Goal: Task Accomplishment & Management: Manage account settings

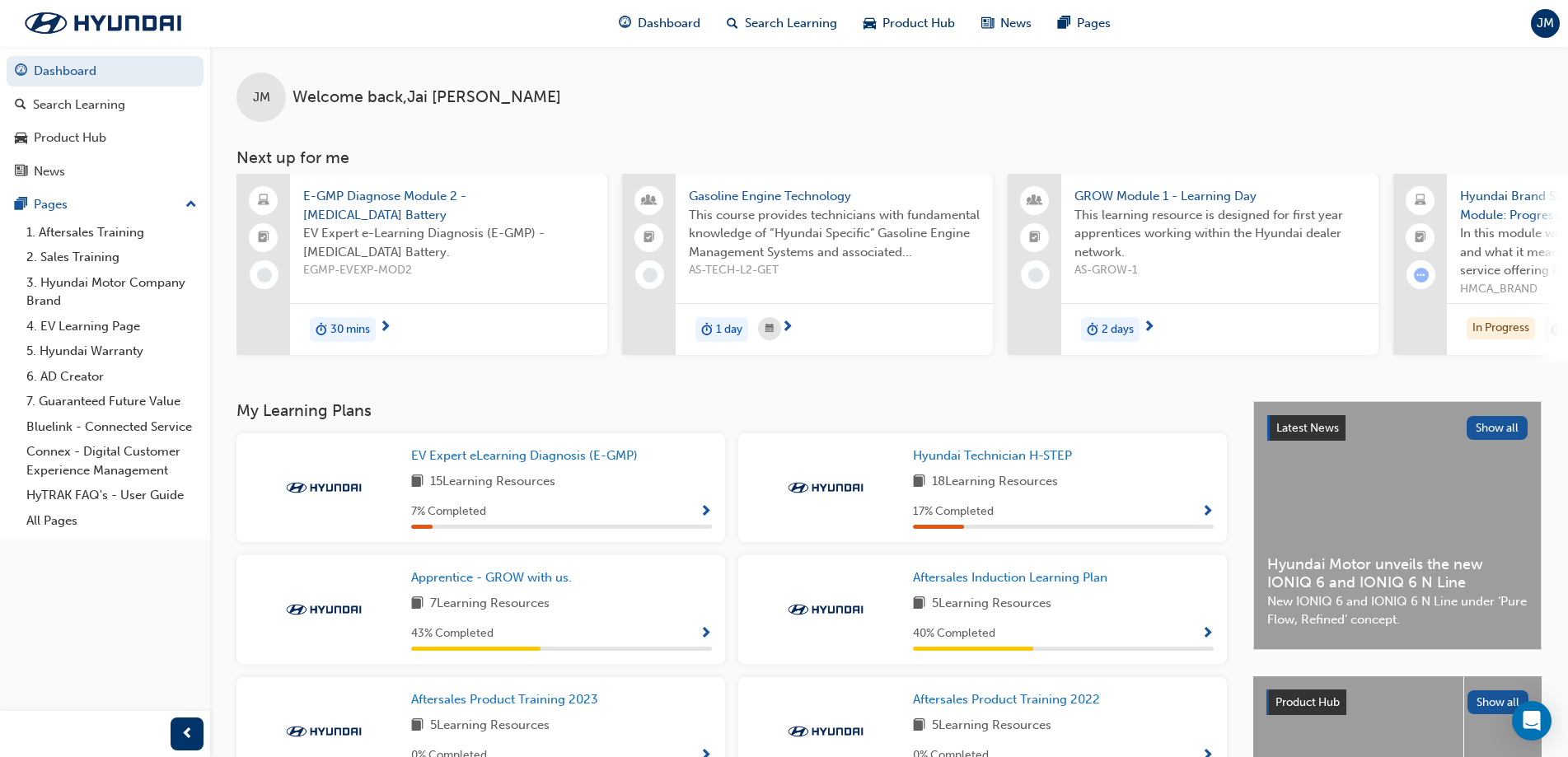
click at [1540, 17] on span "JM" at bounding box center [1545, 23] width 17 height 19
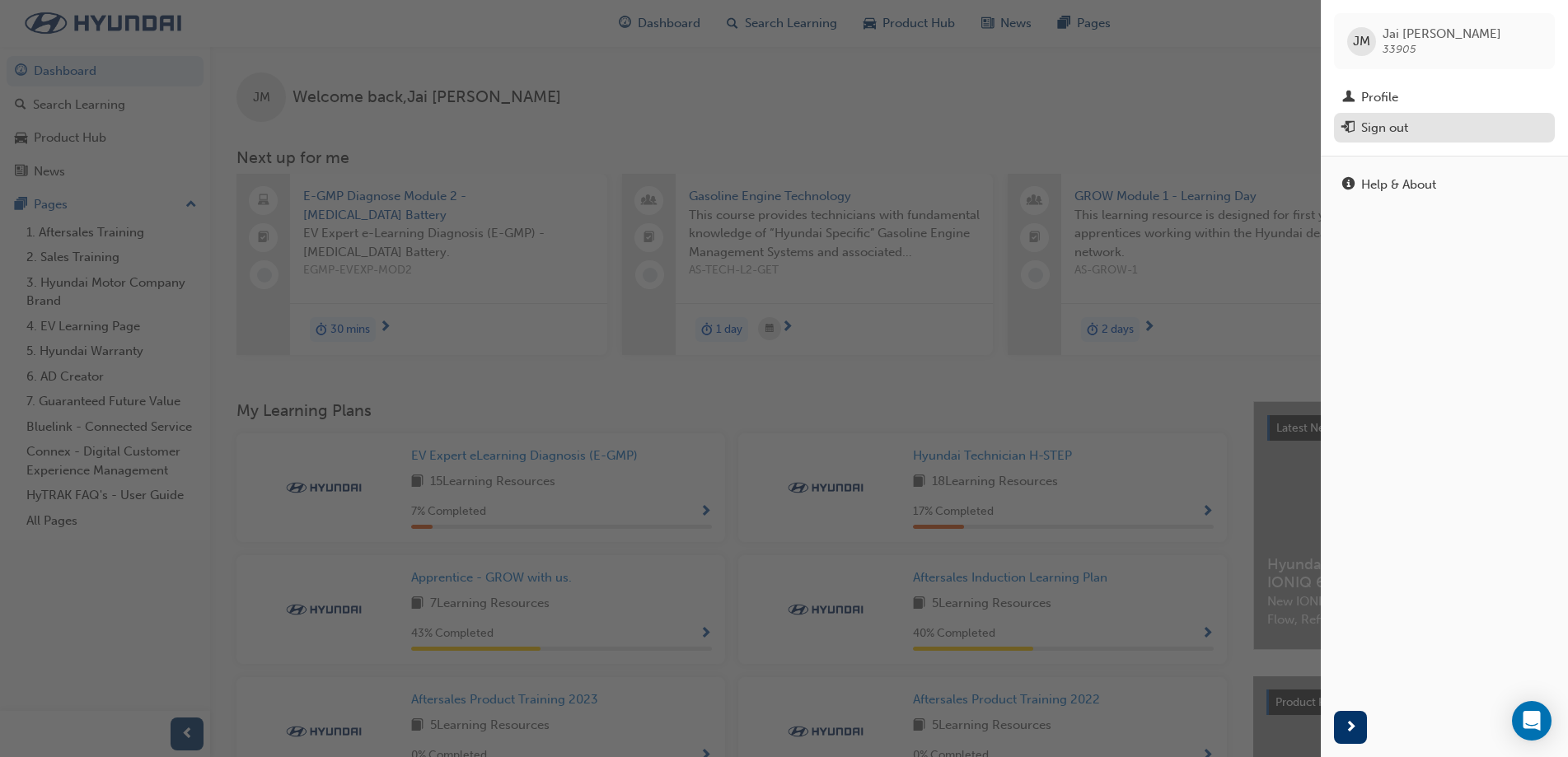
click at [1433, 135] on div "Sign out" at bounding box center [1444, 128] width 204 height 20
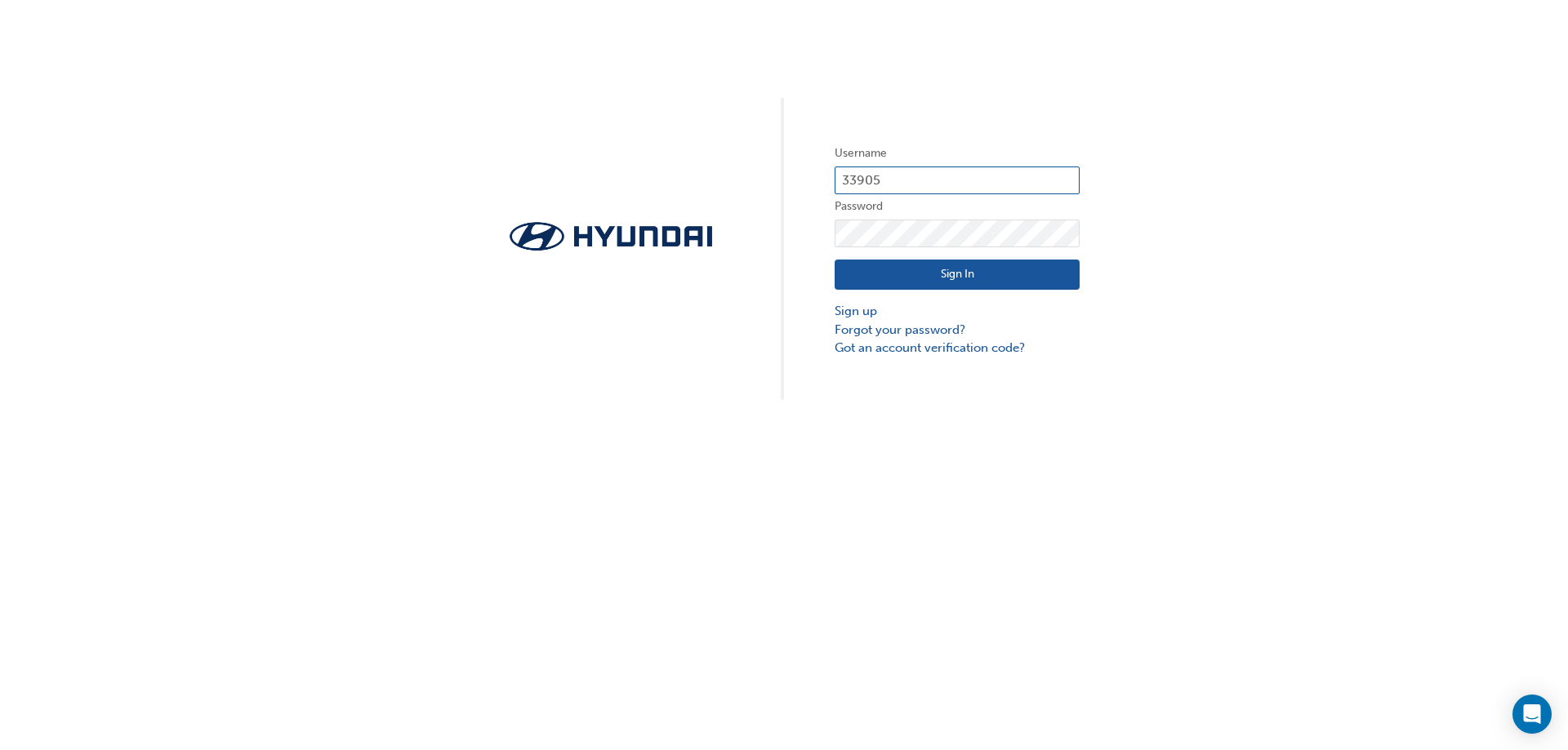
click at [977, 185] on input "33905" at bounding box center [958, 180] width 245 height 28
type input "35038"
click at [1051, 280] on button "Sign In" at bounding box center [958, 275] width 245 height 31
